Goal: Information Seeking & Learning: Learn about a topic

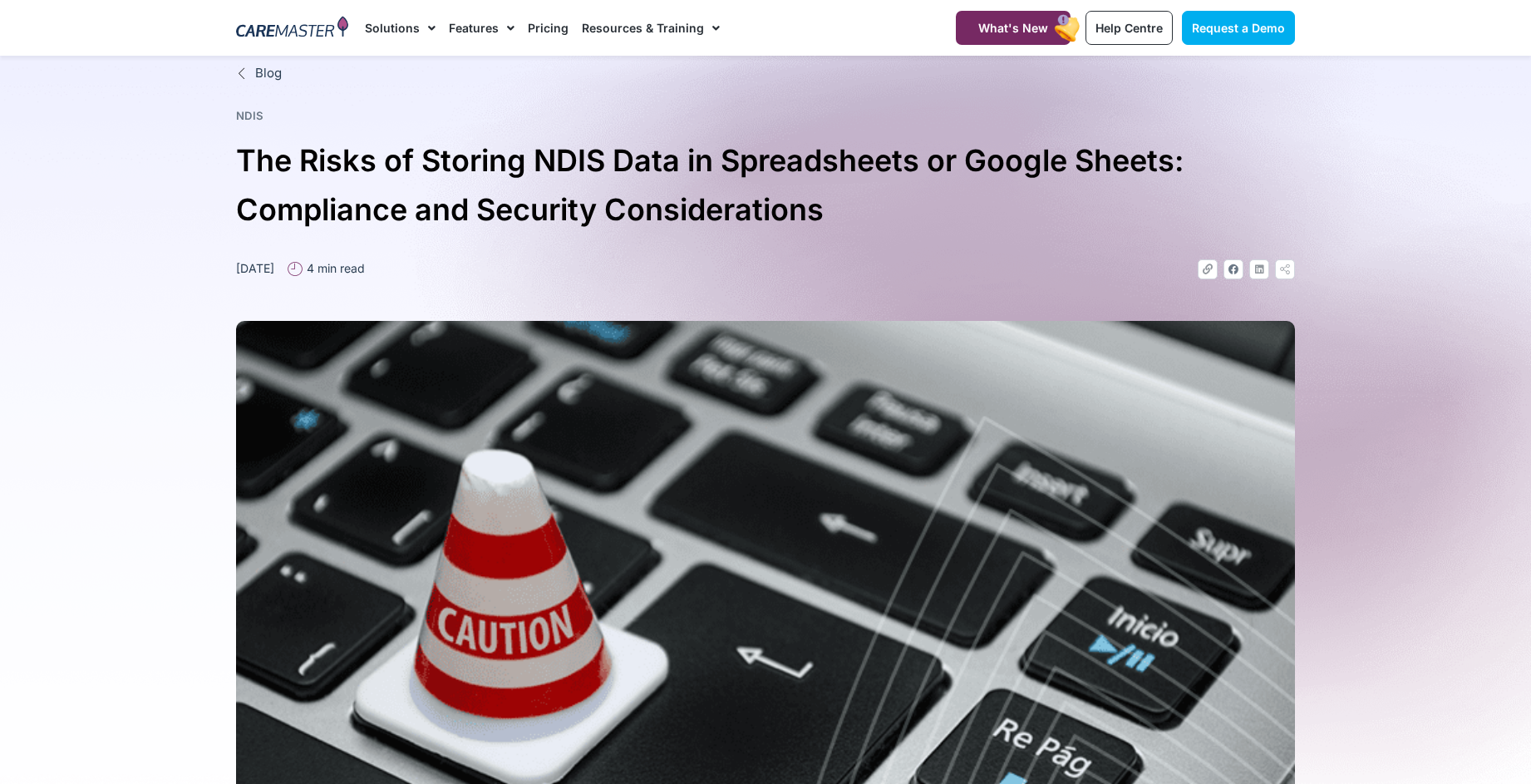
click at [158, 452] on section "Blog NDIS The Risks of Storing NDIS Data in Spreadsheets or Google Sheets: Comp…" at bounding box center [766, 523] width 1531 height 935
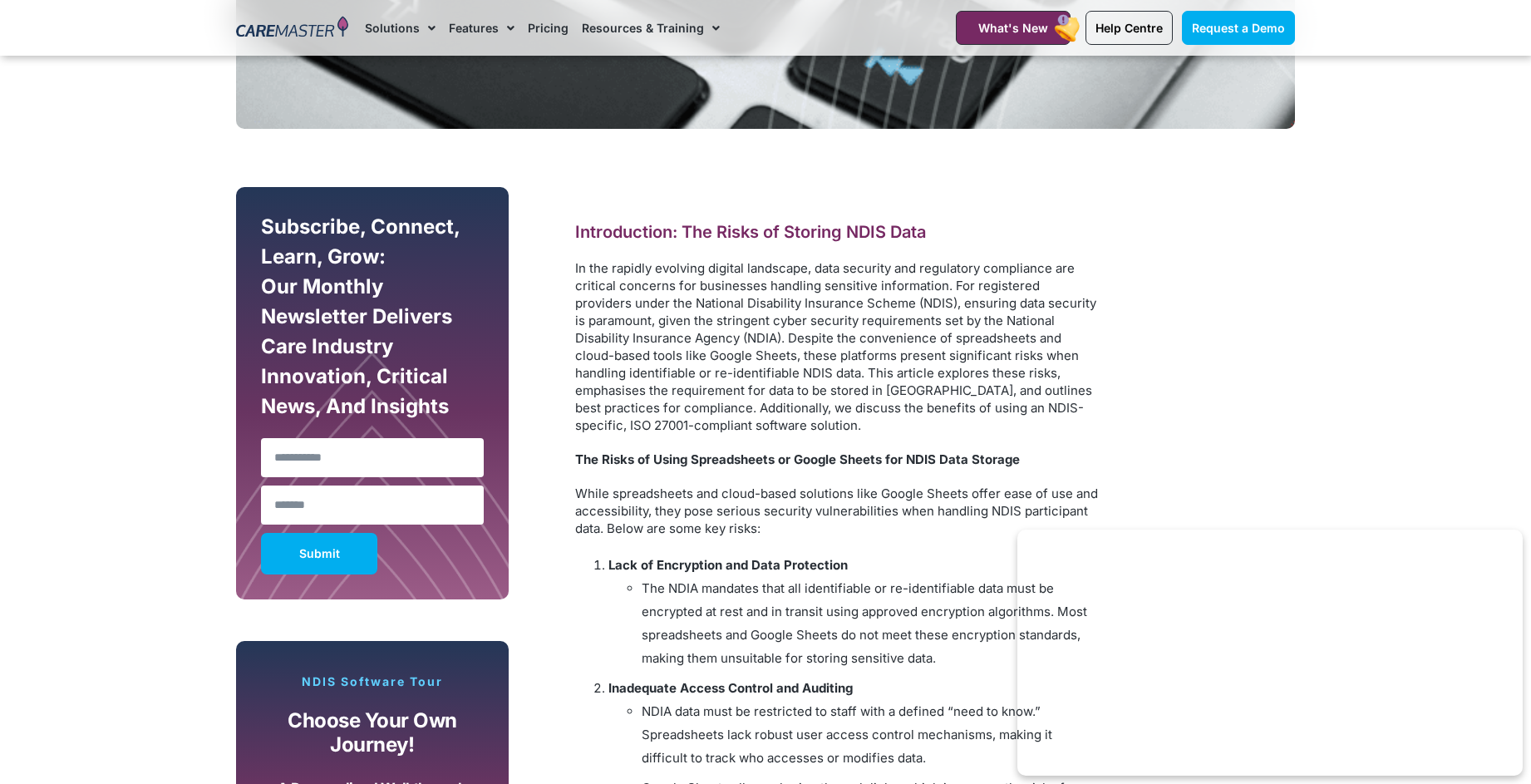
scroll to position [863, 0]
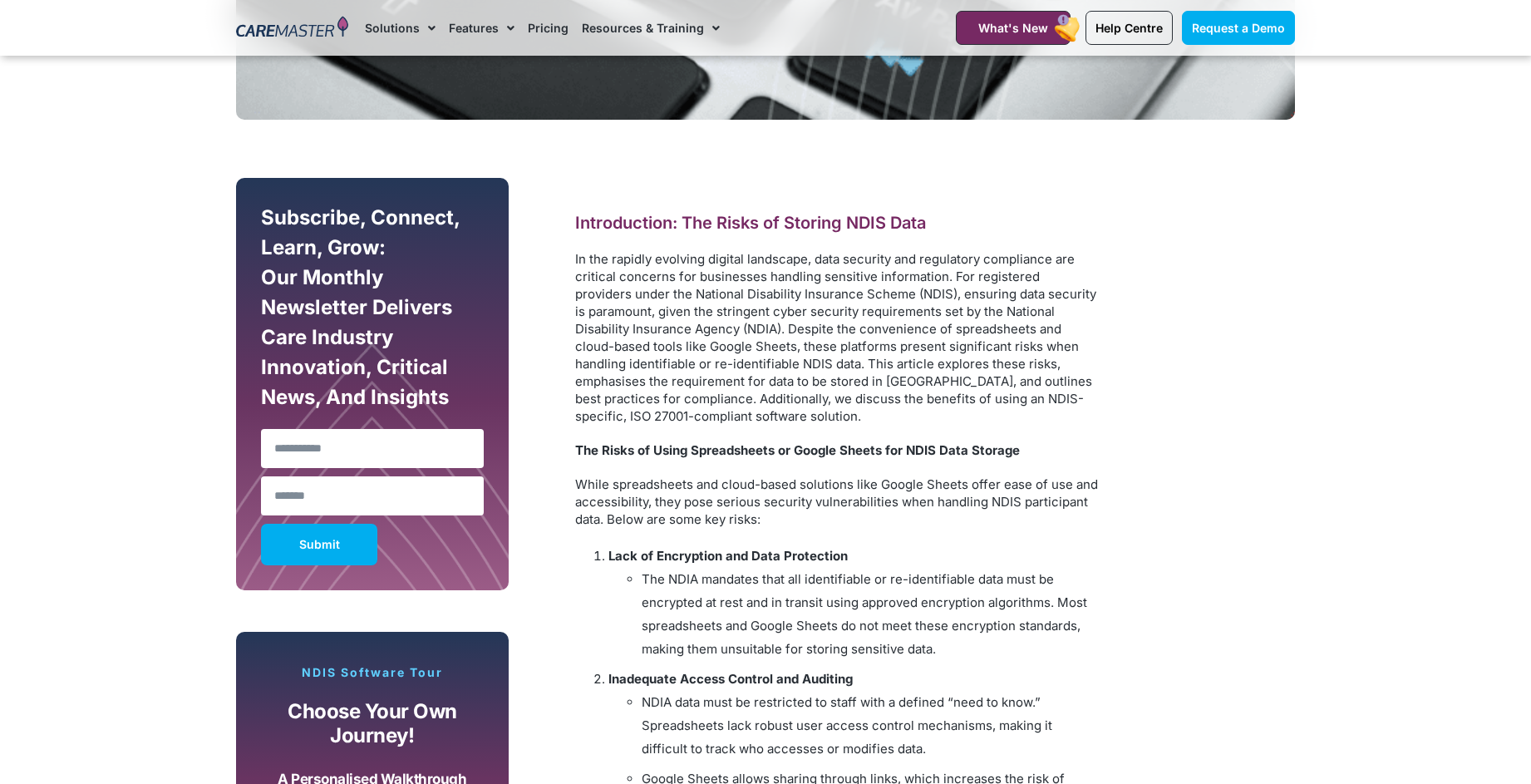
click at [708, 488] on p "While spreadsheets and cloud-based solutions like Google Sheets offer ease of u…" at bounding box center [836, 502] width 524 height 52
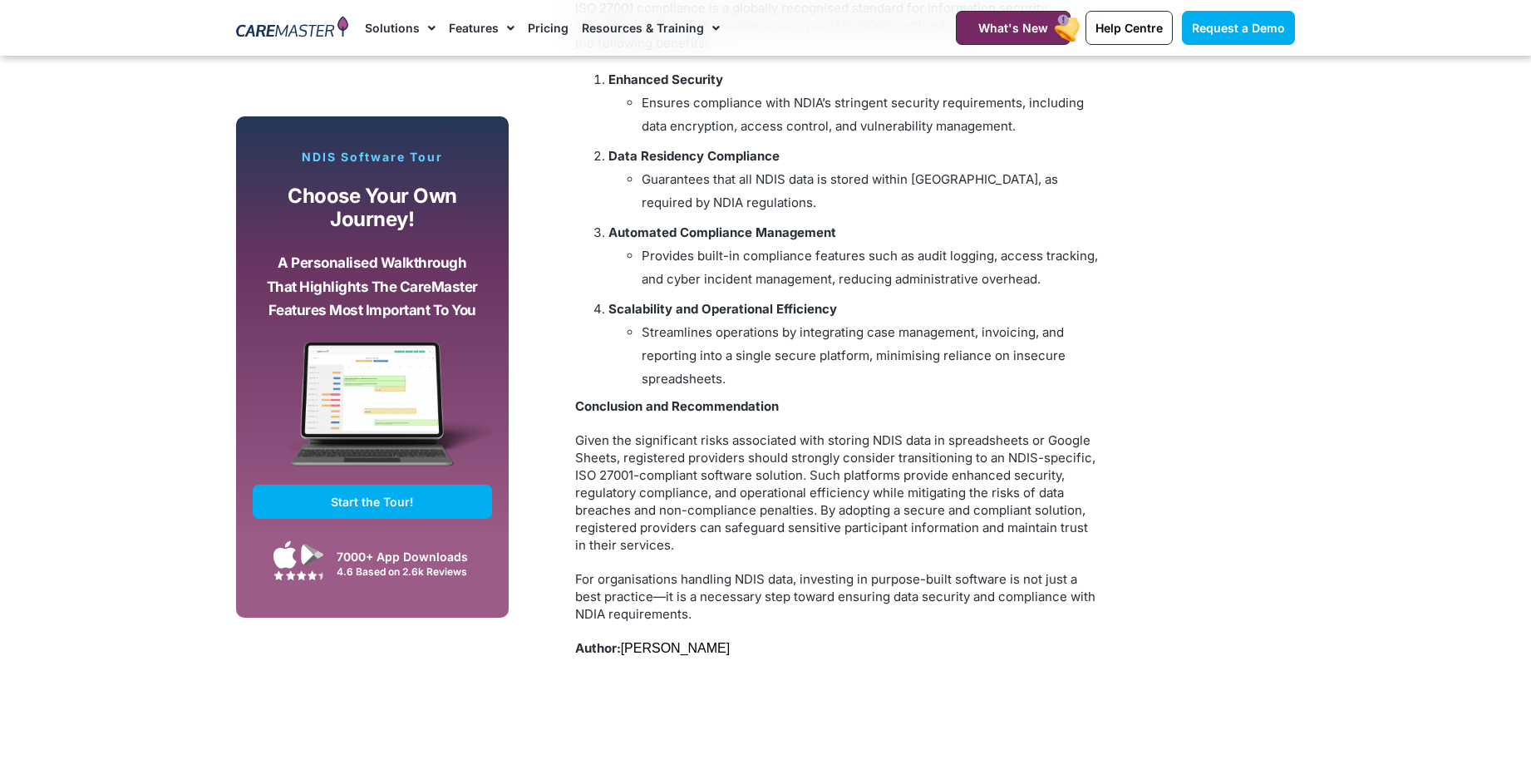
scroll to position [2612, 0]
click at [812, 466] on p "Given the significant risks associated with storing NDIS data in spreadsheets o…" at bounding box center [836, 495] width 524 height 122
click at [808, 476] on p "Given the significant risks associated with storing NDIS data in spreadsheets o…" at bounding box center [836, 495] width 524 height 122
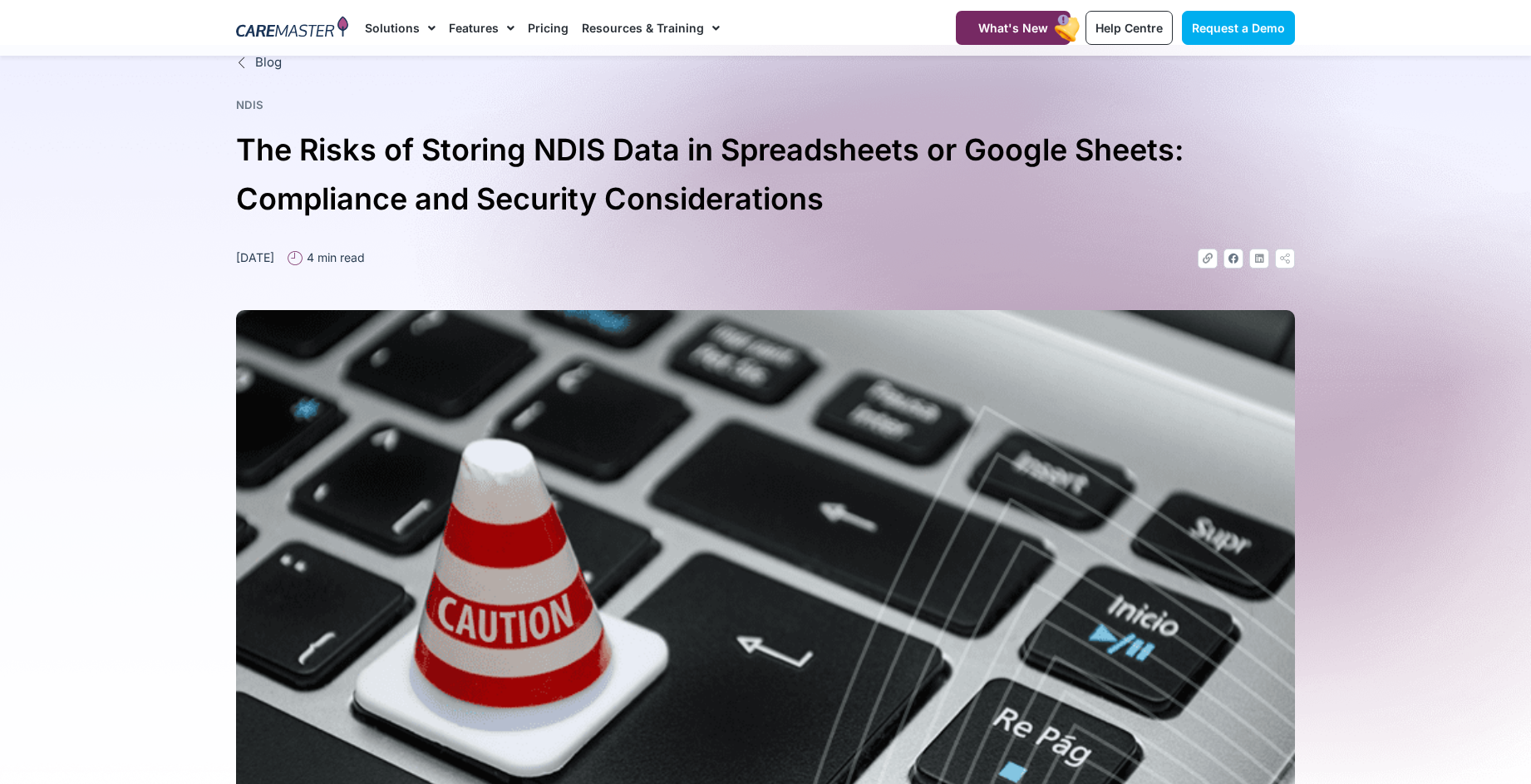
scroll to position [0, 0]
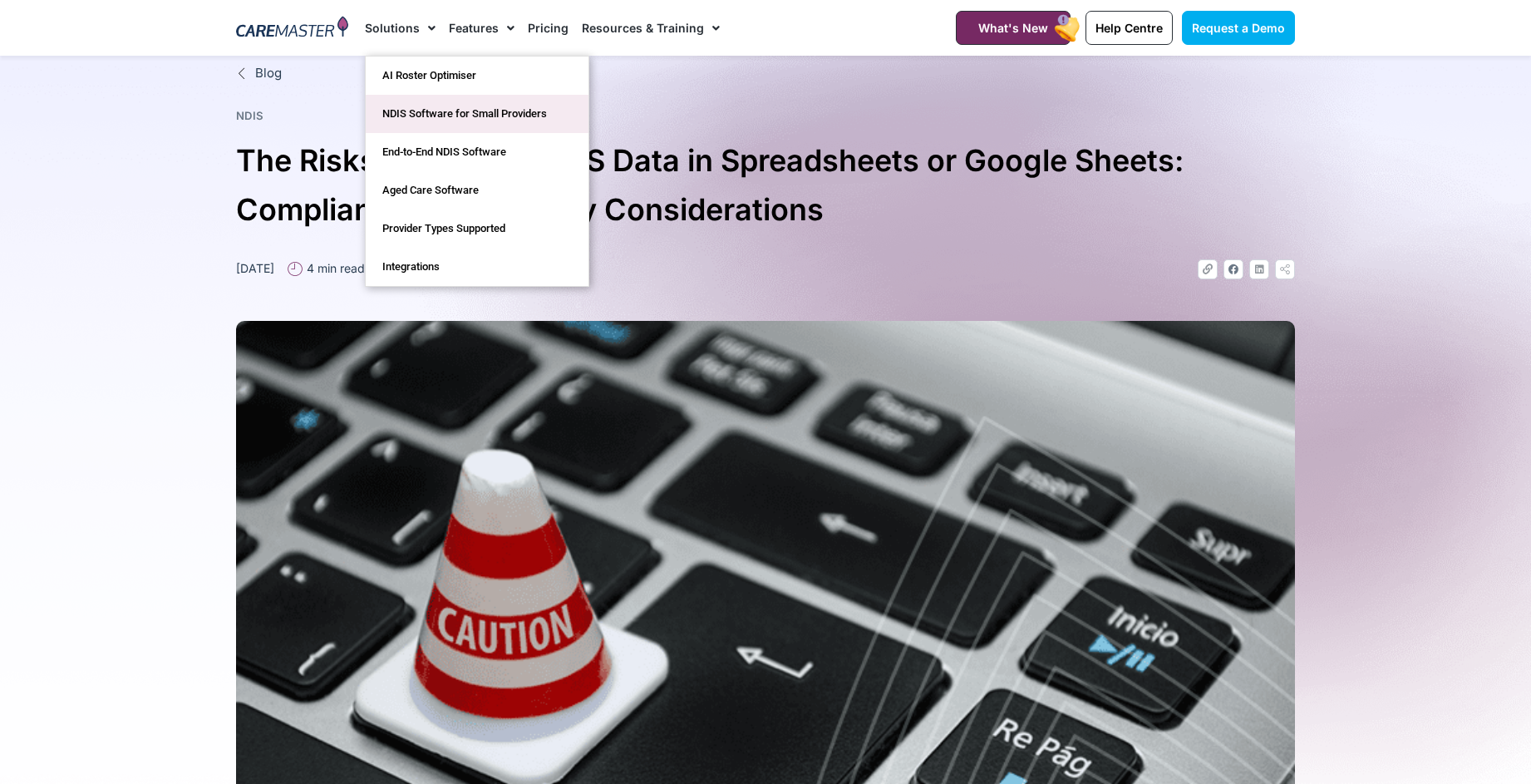
click at [427, 110] on link "NDIS Software for Small Providers" at bounding box center [477, 113] width 223 height 38
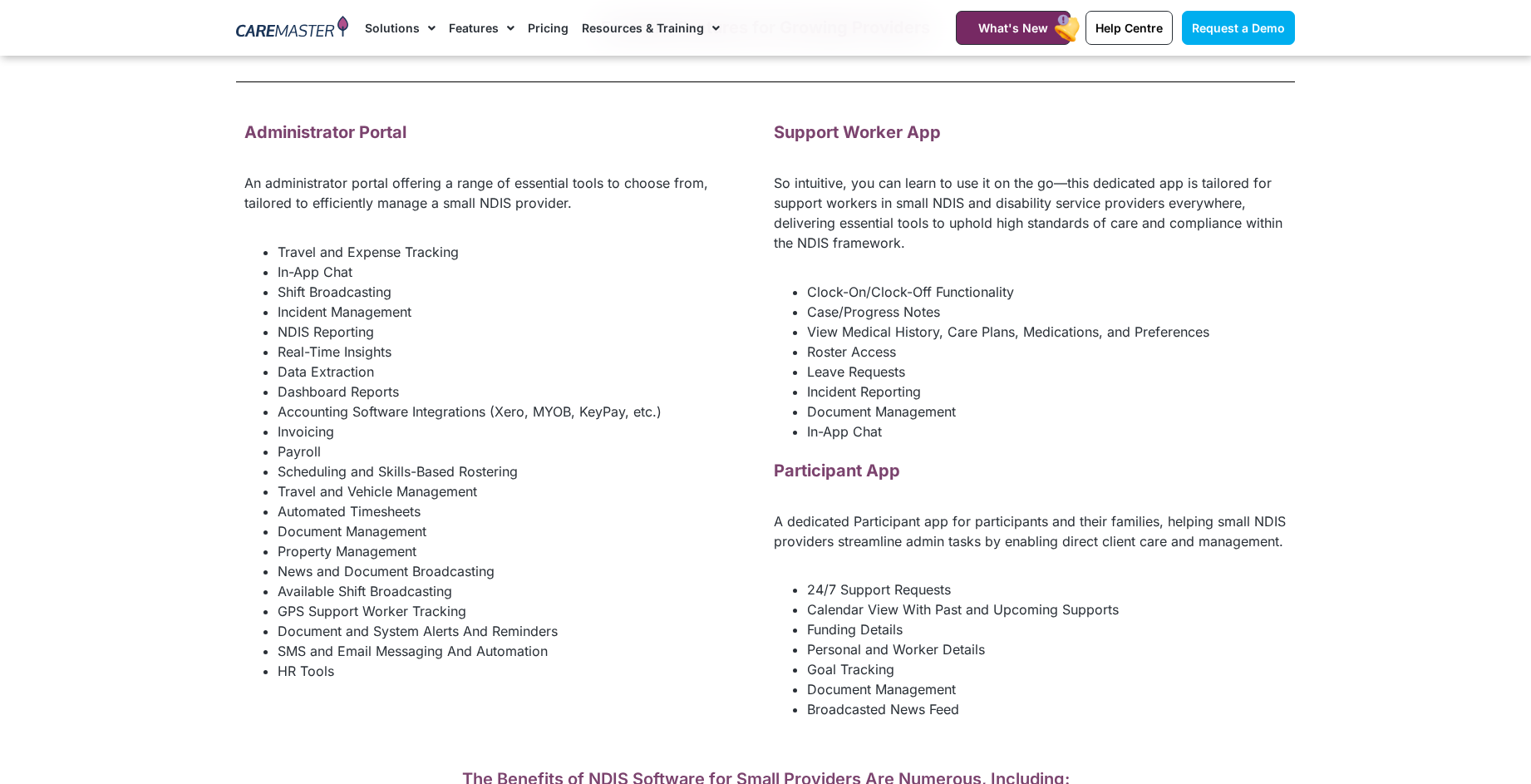
scroll to position [2199, 0]
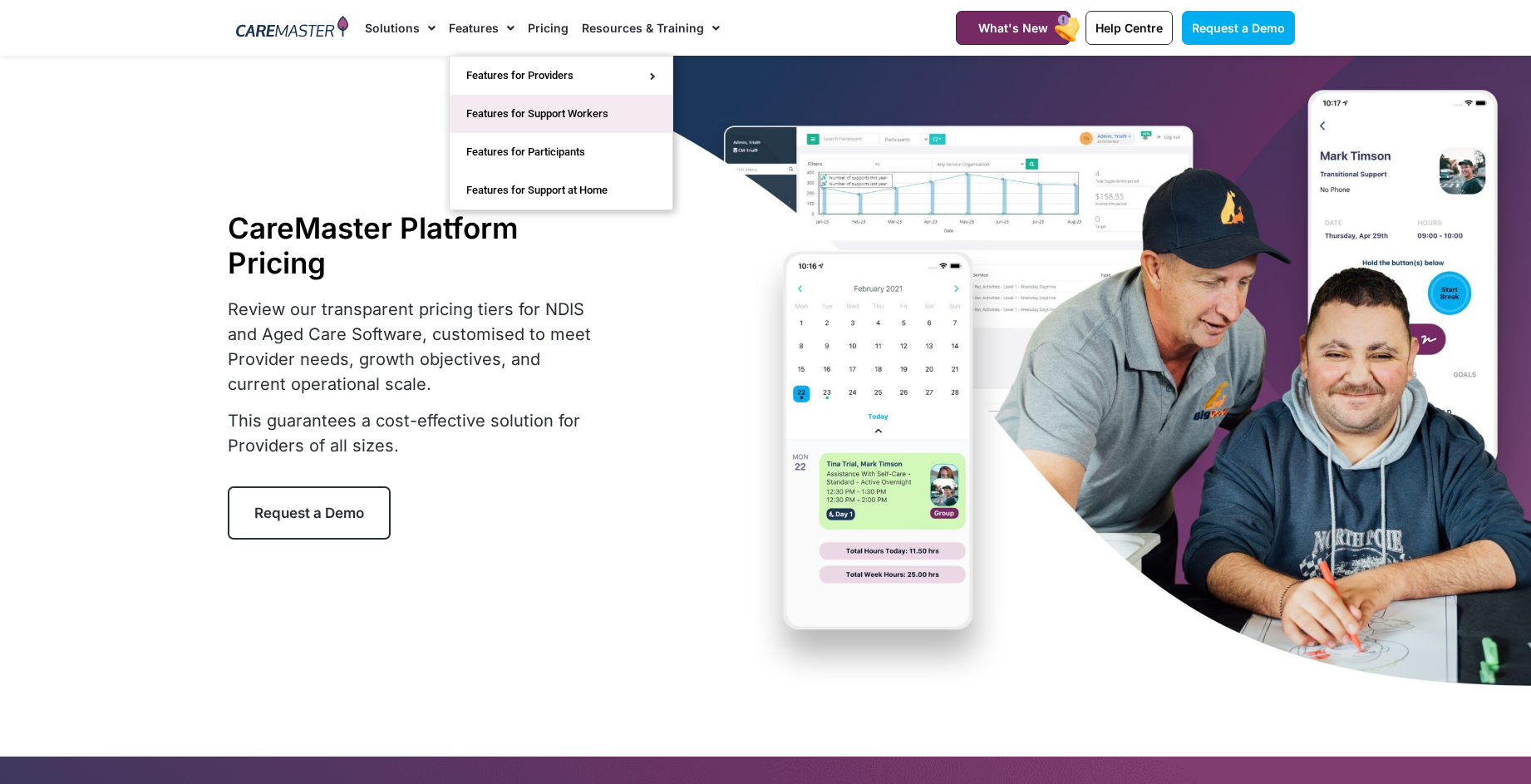
click at [599, 121] on link "Features for Support Workers" at bounding box center [561, 113] width 223 height 38
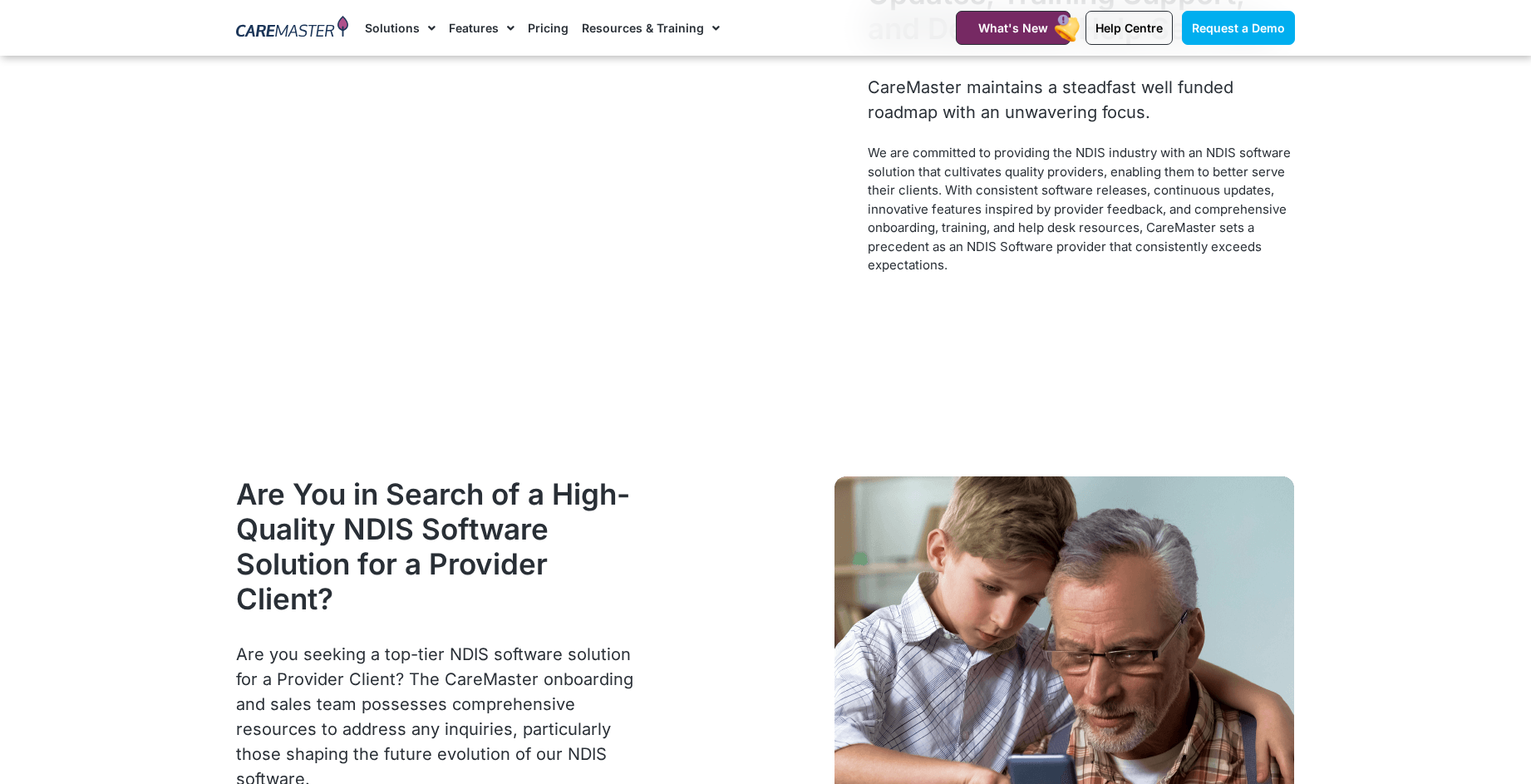
scroll to position [1488, 0]
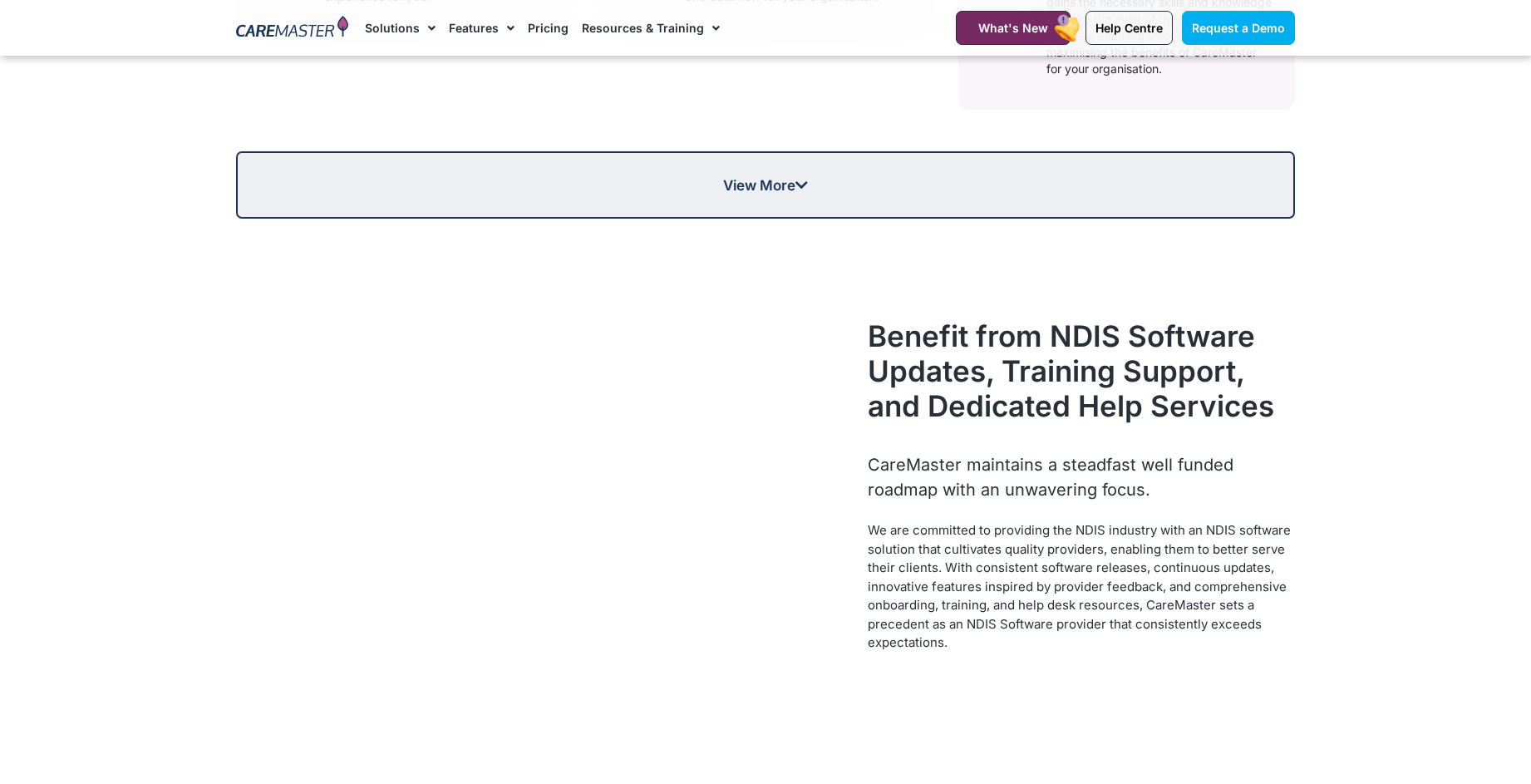
click at [712, 196] on link "View More" at bounding box center [766, 185] width 1059 height 67
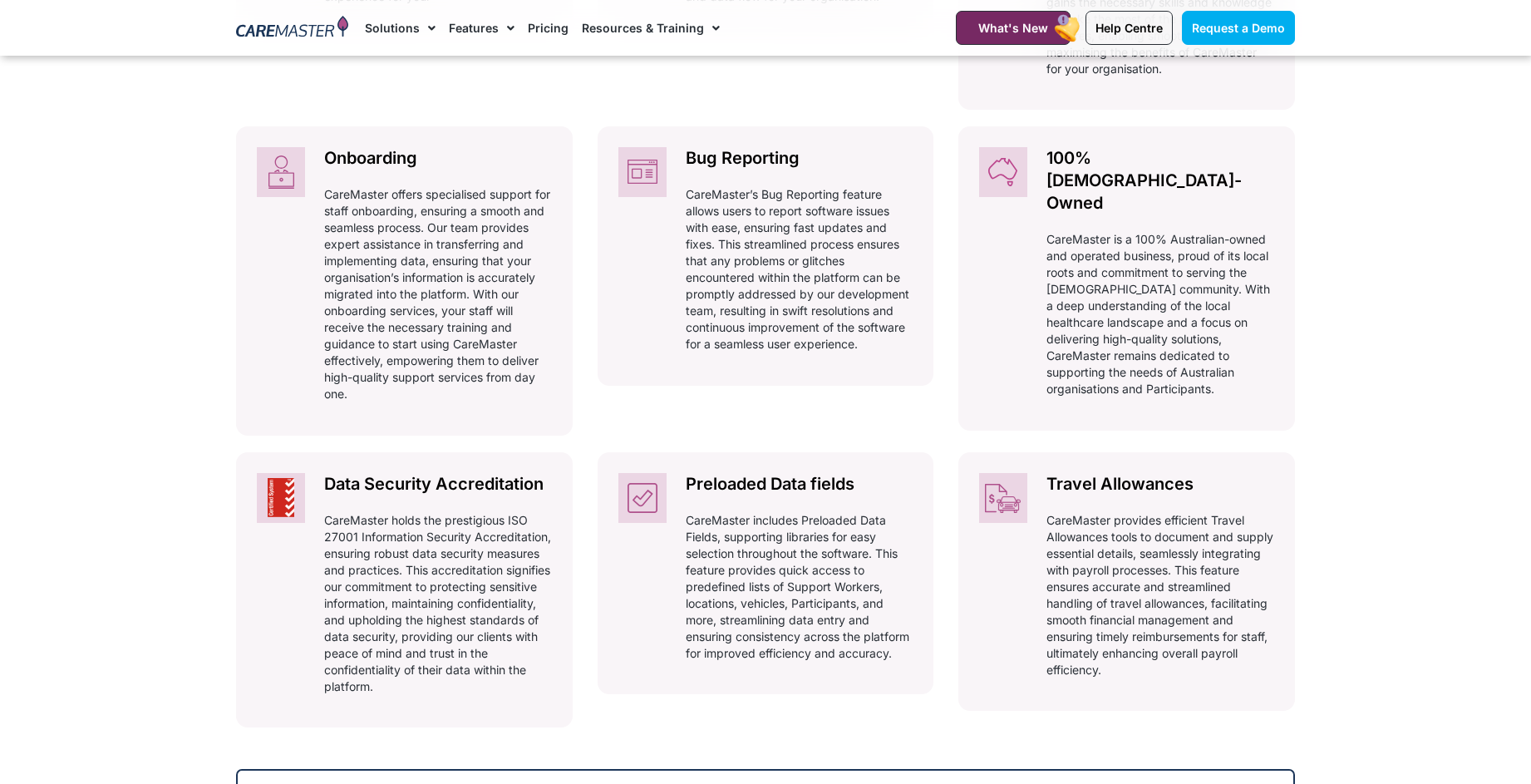
click at [169, 331] on section "CareMaster NDIS Software Features Are Industry Sourced for Authenticity! Discov…" at bounding box center [766, 67] width 1531 height 1721
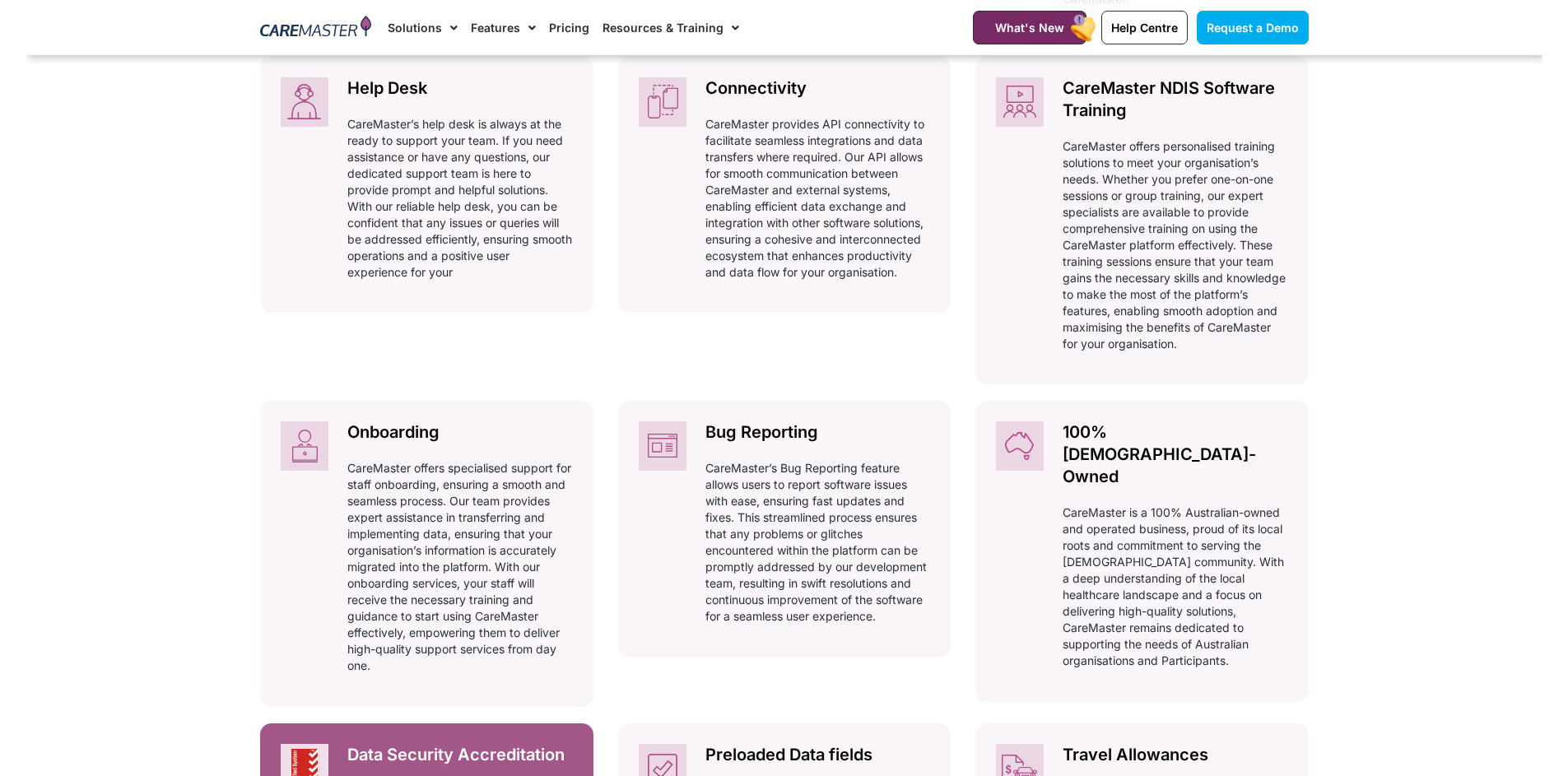
scroll to position [0, 0]
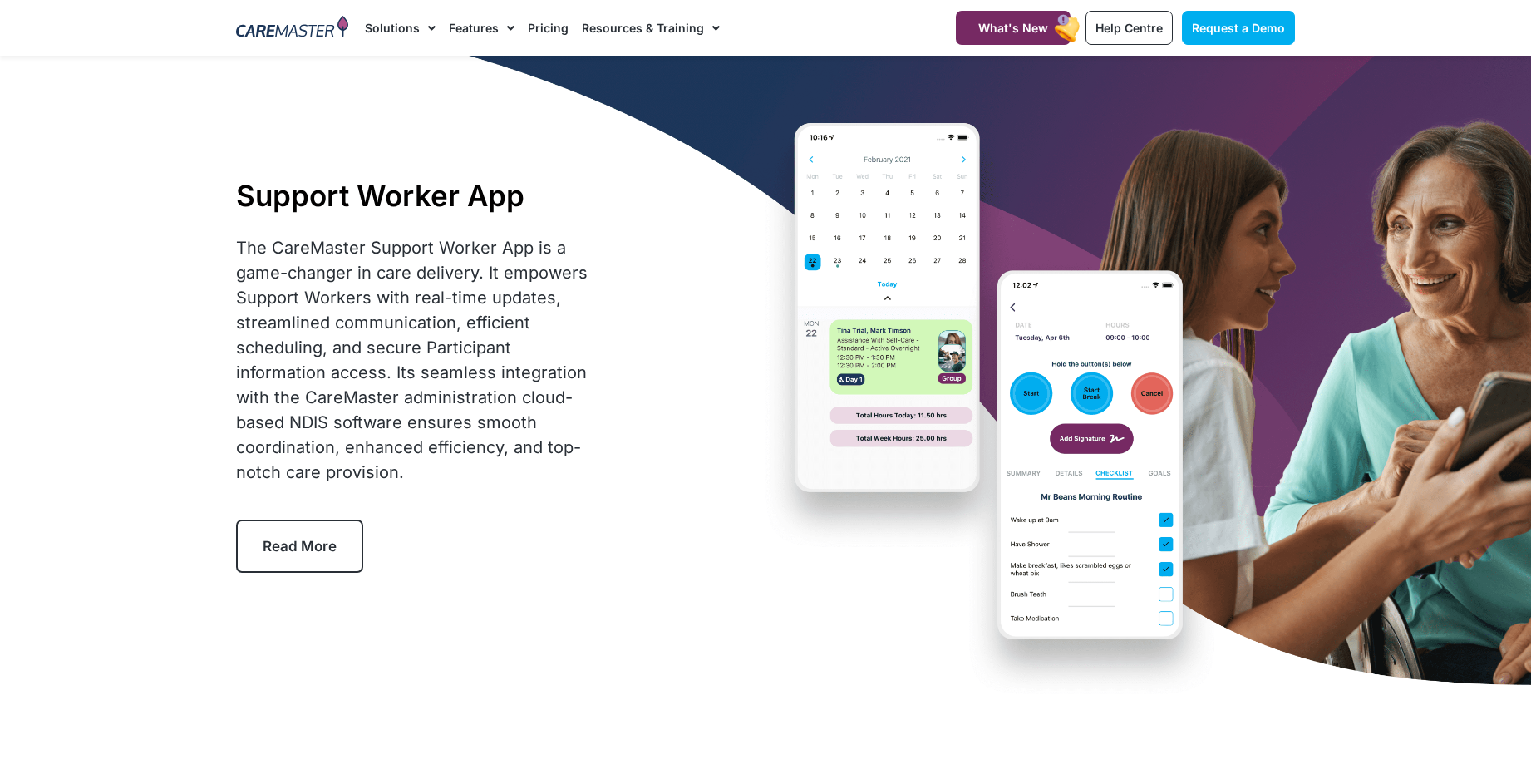
click at [722, 337] on div "Support Worker App The CareMaster Support Worker App is a game-changer in care …" at bounding box center [766, 374] width 1076 height 638
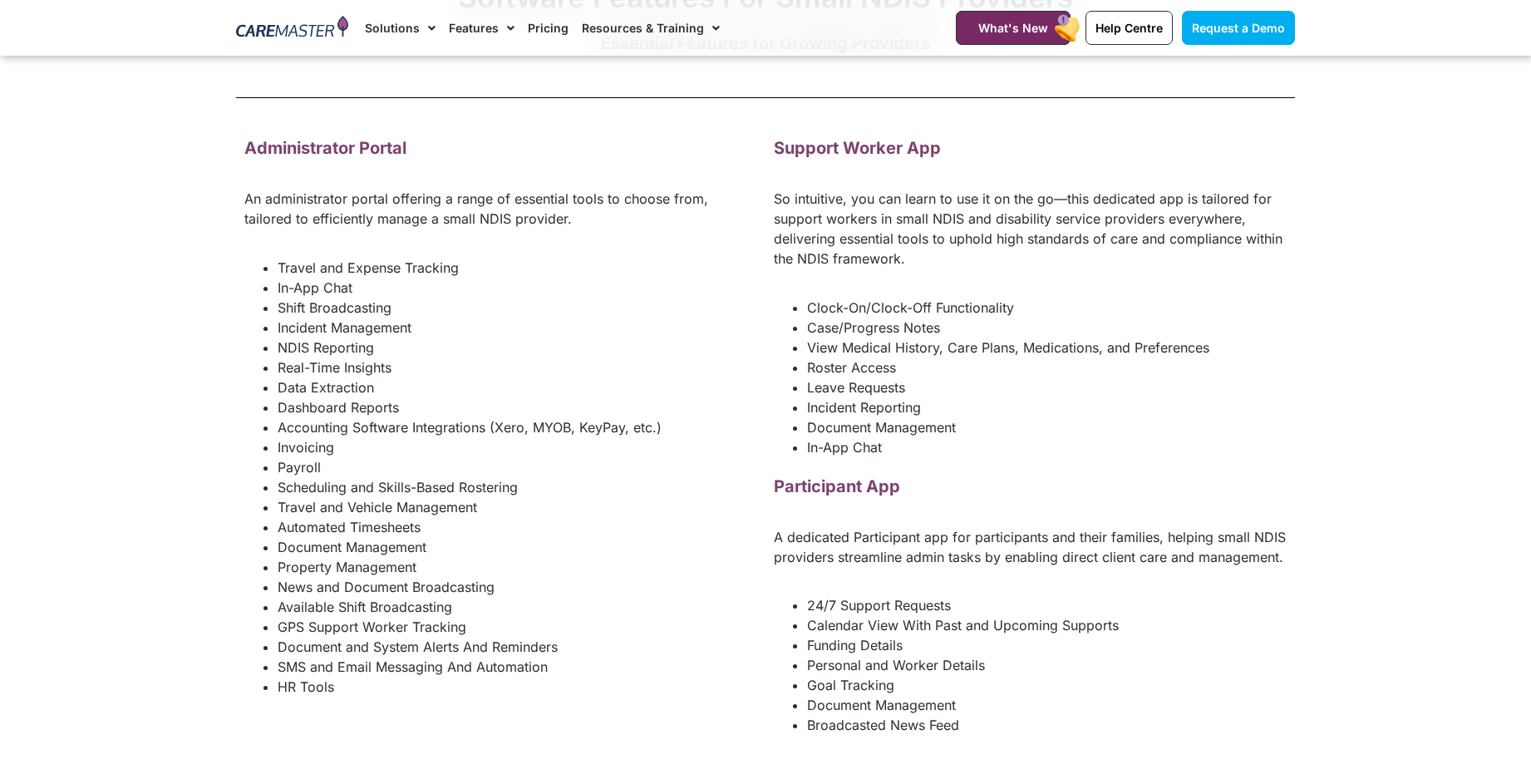
click at [1407, 121] on section "Software Features For Small NDIS Providers Essential Features for Growing Provi…" at bounding box center [766, 320] width 1531 height 864
